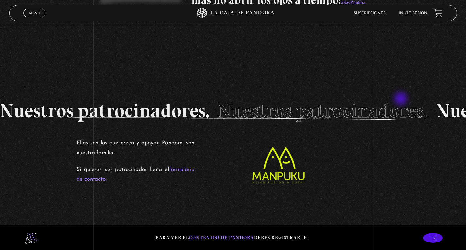
scroll to position [1145, 0]
click at [420, 14] on link "Inicie sesión" at bounding box center [413, 13] width 29 height 4
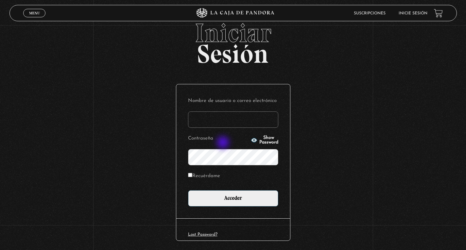
scroll to position [44, 0]
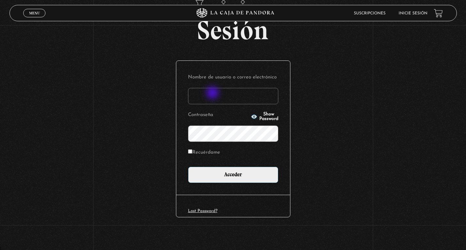
click at [213, 94] on input "Nombre de usuario o correo electrónico" at bounding box center [233, 96] width 90 height 16
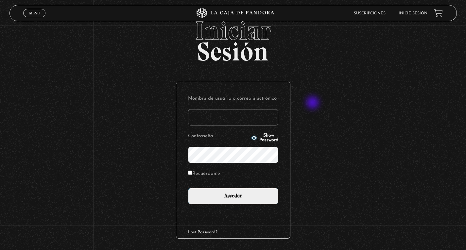
scroll to position [0, 0]
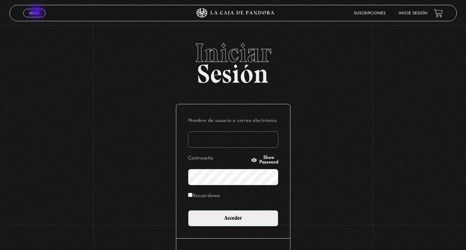
click at [37, 12] on span "Menu" at bounding box center [34, 13] width 11 height 4
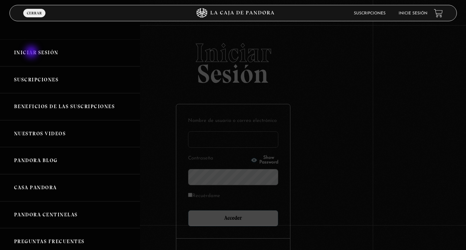
click at [32, 53] on link "Iniciar Sesión" at bounding box center [70, 52] width 140 height 27
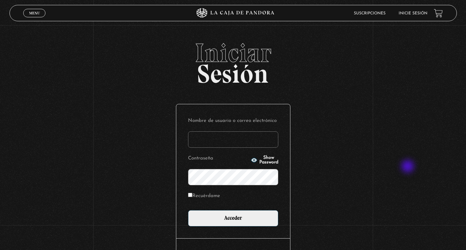
scroll to position [44, 0]
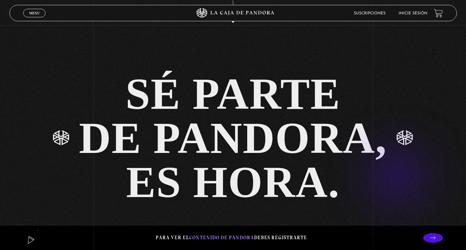
scroll to position [1465, 0]
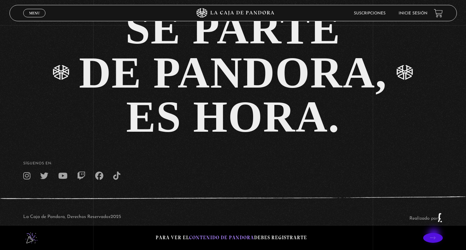
click at [435, 236] on icon at bounding box center [433, 238] width 6 height 6
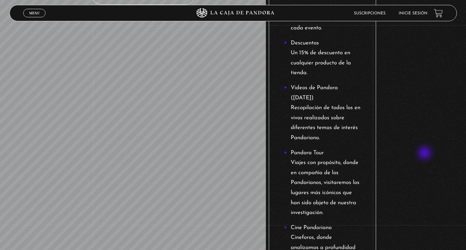
scroll to position [948, 0]
